Goal: Task Accomplishment & Management: Complete application form

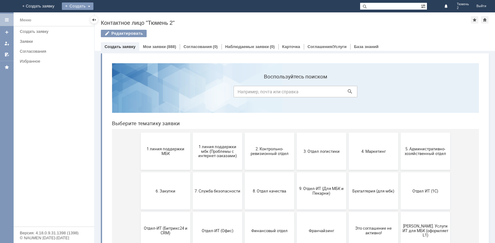
click at [93, 6] on div "Создать" at bounding box center [78, 5] width 32 height 7
click at [110, 20] on link "Заявка" at bounding box center [86, 18] width 47 height 7
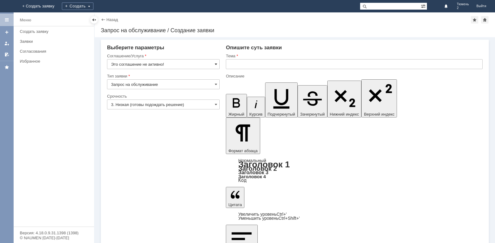
click at [215, 65] on span at bounding box center [216, 64] width 2 height 5
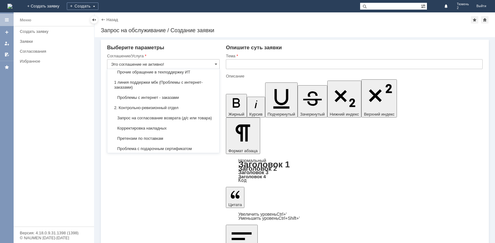
scroll to position [62, 0]
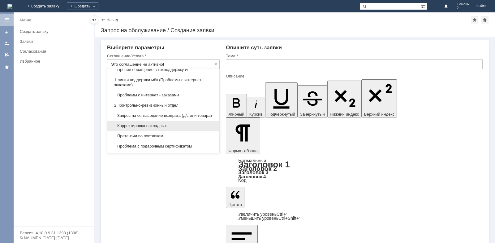
click at [165, 128] on span "Корректировка накладных" at bounding box center [163, 125] width 105 height 5
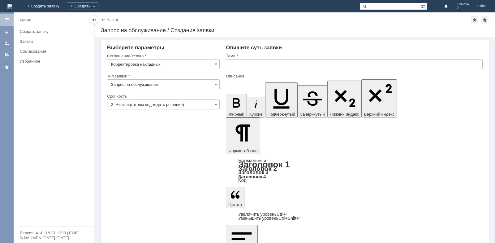
type input "Корректировка накладных"
click at [235, 64] on input "text" at bounding box center [354, 64] width 257 height 10
type input "[PERSON_NAME]"
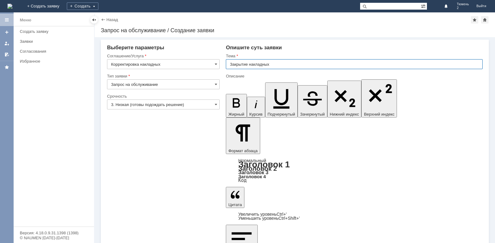
type input "Закрытие накладных"
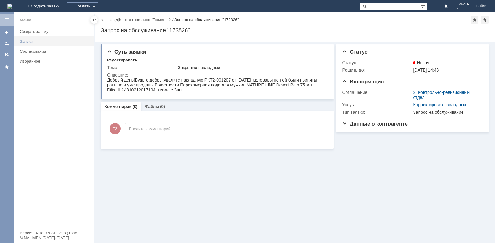
click at [47, 41] on div "Заявки" at bounding box center [55, 41] width 71 height 5
